Goal: Task Accomplishment & Management: Complete application form

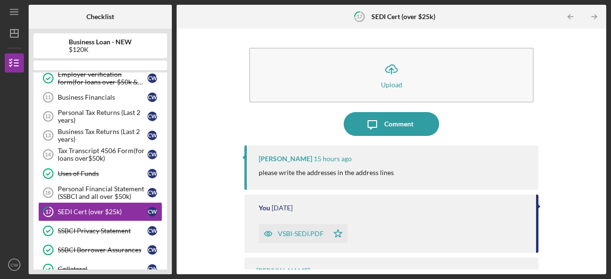
scroll to position [161, 0]
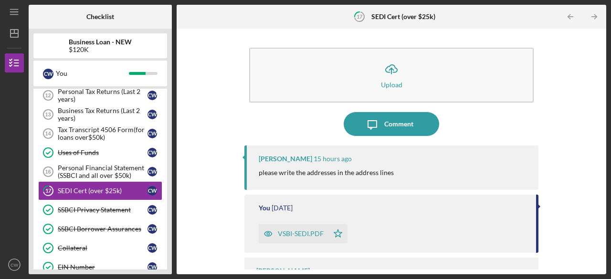
click at [20, 154] on div at bounding box center [14, 119] width 19 height 92
click at [16, 231] on div at bounding box center [14, 210] width 19 height 92
drag, startPoint x: 602, startPoint y: 196, endPoint x: 599, endPoint y: 144, distance: 51.6
click at [599, 144] on div "Icon/Upload Upload Icon/Message Comment [PERSON_NAME] 15 hours ago please write…" at bounding box center [392, 152] width 430 height 246
click at [12, 127] on div at bounding box center [14, 119] width 19 height 92
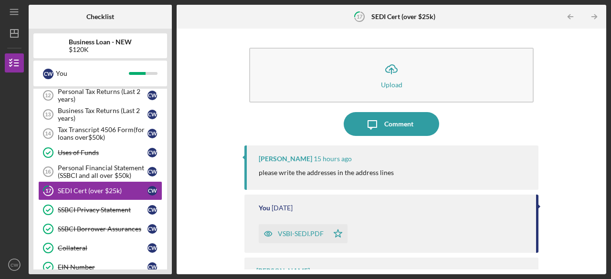
scroll to position [36, 0]
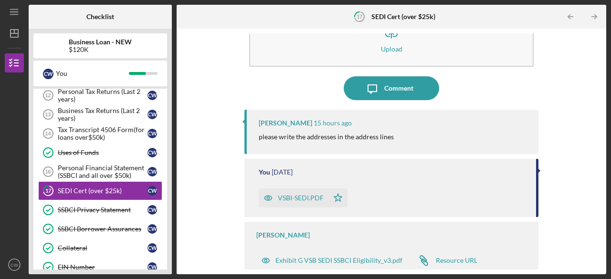
click at [161, 41] on div "Business Loan - NEW $120K" at bounding box center [100, 45] width 134 height 15
click at [84, 206] on div "SSBCI Privacy Statement" at bounding box center [103, 210] width 90 height 8
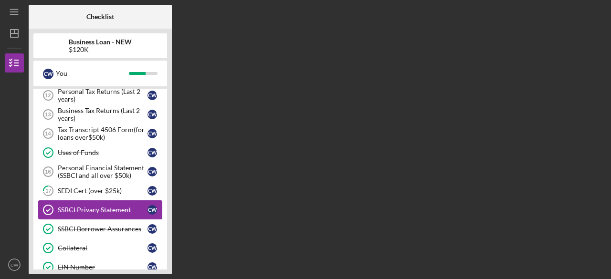
click at [84, 206] on div "SSBCI Privacy Statement" at bounding box center [103, 210] width 90 height 8
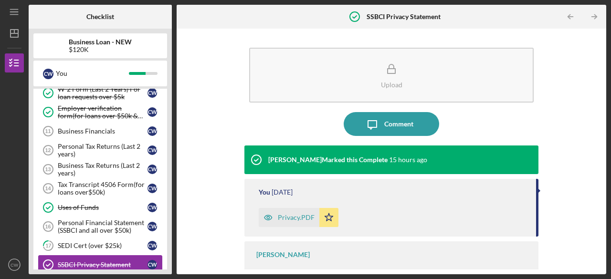
scroll to position [120, 0]
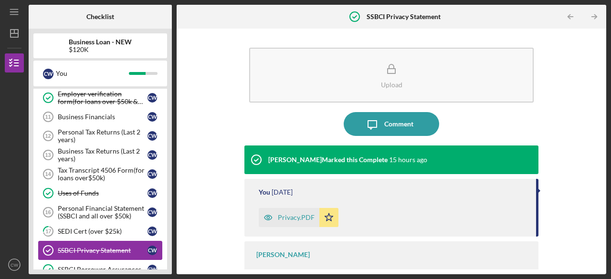
click at [84, 206] on div "Personal Financial Statement (SSBCI and all over $50k)" at bounding box center [103, 212] width 90 height 15
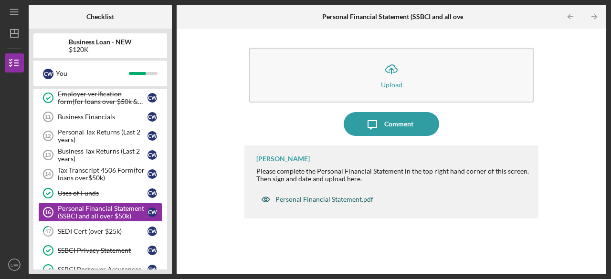
click at [345, 202] on div "Personal Financial Statement.pdf" at bounding box center [324, 200] width 98 height 8
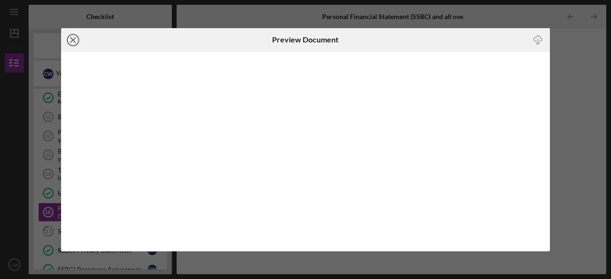
click at [74, 41] on line at bounding box center [73, 40] width 5 height 5
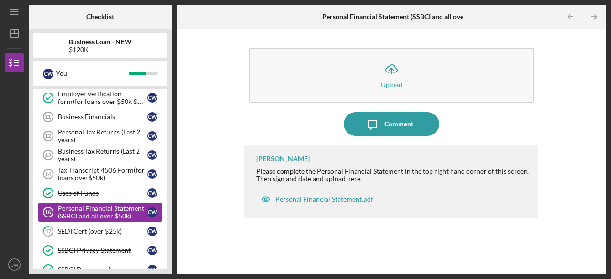
click at [93, 209] on div "Personal Financial Statement (SSBCI and all over $50k)" at bounding box center [103, 212] width 90 height 15
click at [321, 199] on div "Personal Financial Statement.pdf" at bounding box center [324, 200] width 98 height 8
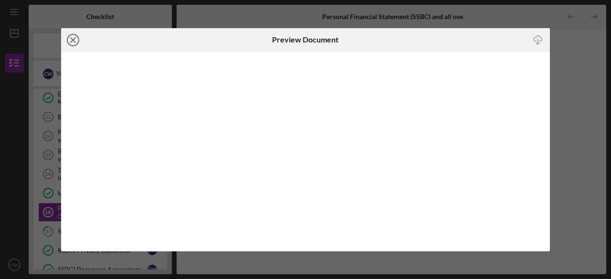
click at [70, 35] on icon "Icon/Close" at bounding box center [73, 40] width 24 height 24
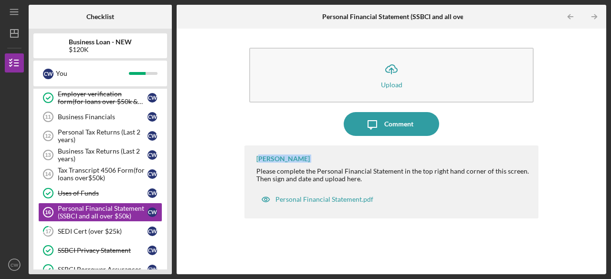
drag, startPoint x: 262, startPoint y: 156, endPoint x: 244, endPoint y: 175, distance: 26.7
click at [244, 175] on div "Icon/Upload Upload Icon/Message Comment [PERSON_NAME] Please complete the Perso…" at bounding box center [391, 151] width 420 height 236
click at [236, 47] on div "Icon/Upload Upload Icon/Message Comment [PERSON_NAME] Please complete the Perso…" at bounding box center [391, 151] width 420 height 236
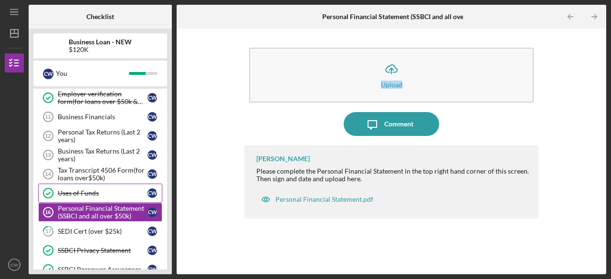
click at [68, 190] on div "Uses of Funds" at bounding box center [103, 194] width 90 height 8
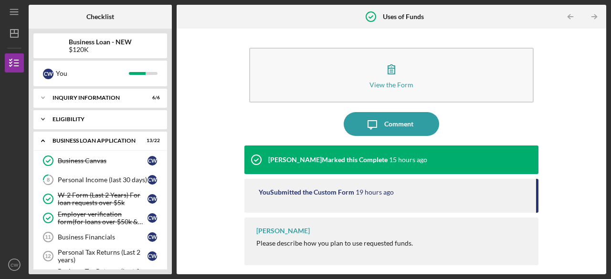
click at [58, 114] on div "Icon/Expander ELIGIBILITY 1 / 1" at bounding box center [100, 119] width 134 height 19
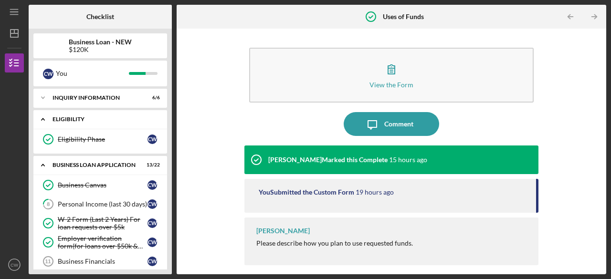
click at [58, 114] on div "Icon/Expander ELIGIBILITY 1 / 1" at bounding box center [100, 120] width 134 height 20
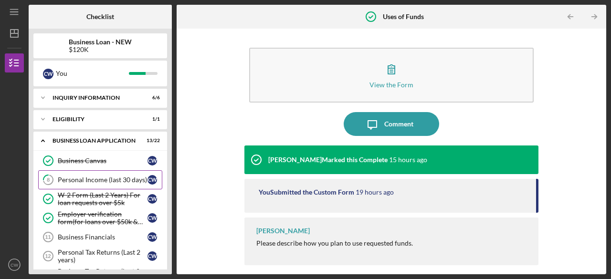
click at [71, 172] on link "8 Personal Income (last 30 days) C W" at bounding box center [100, 179] width 124 height 19
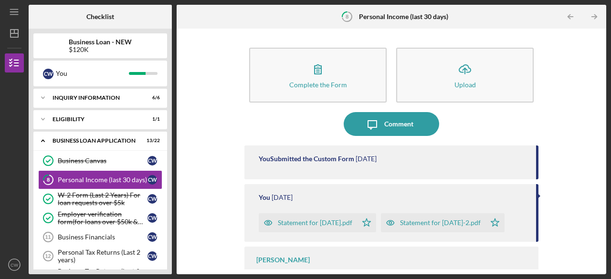
click at [9, 186] on div at bounding box center [14, 210] width 19 height 92
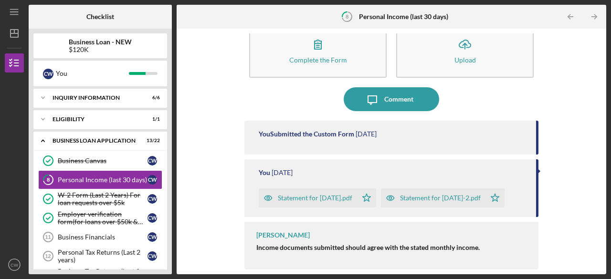
click at [3, 227] on div "Icon/Menu 8 Personal Income (last 30 days) Checklist Business Loan - NEW $120K …" at bounding box center [305, 139] width 611 height 279
